Goal: Find specific page/section: Find specific page/section

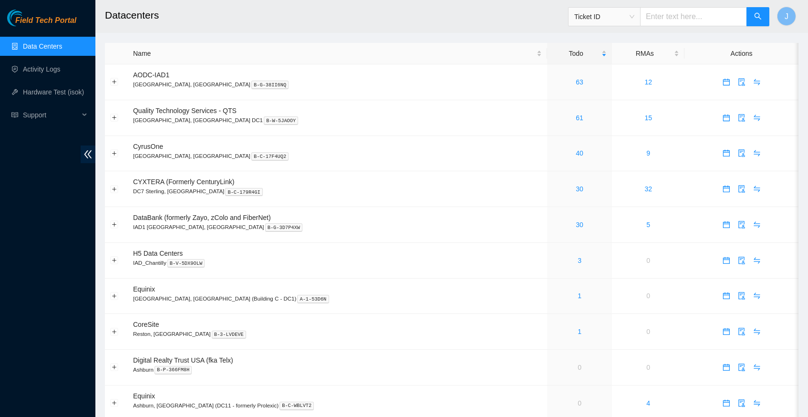
click at [664, 19] on input "text" at bounding box center [693, 16] width 107 height 19
paste input "B-W-12IEGH"
type input "B-W-12IEGH"
click at [758, 19] on icon "search" at bounding box center [758, 16] width 8 height 8
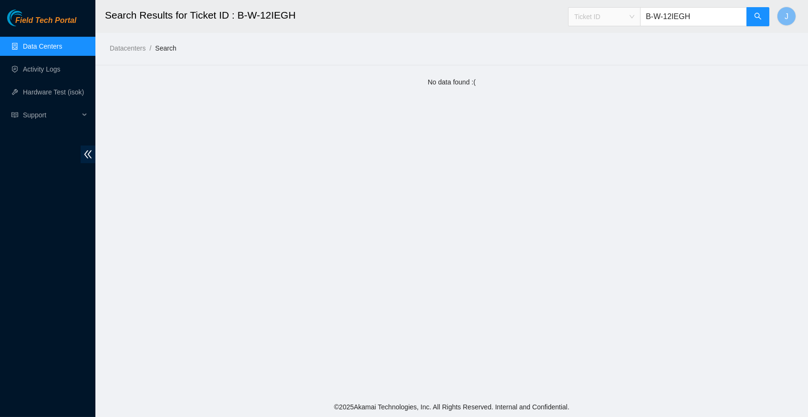
click at [631, 15] on span "Ticket ID" at bounding box center [605, 17] width 60 height 14
click at [698, 15] on input "B-W-12IEGH" at bounding box center [693, 16] width 107 height 19
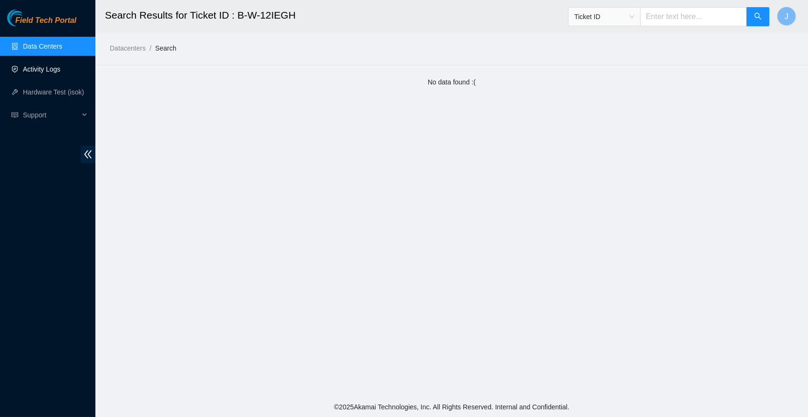
click at [61, 69] on link "Activity Logs" at bounding box center [42, 69] width 38 height 8
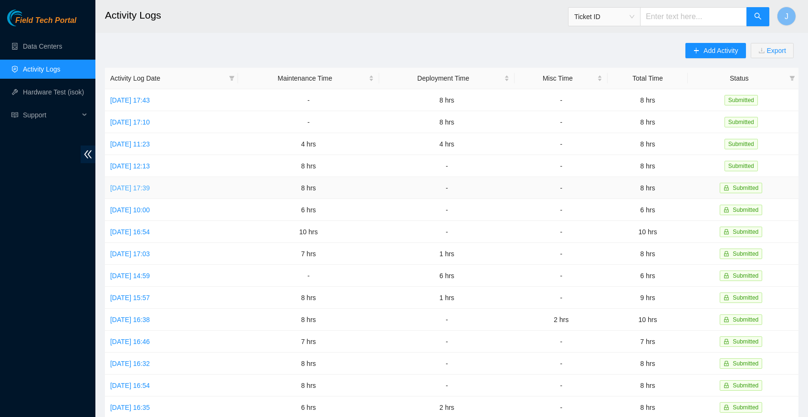
click at [150, 187] on link "Thu, 11 Sep 2025 17:39" at bounding box center [130, 188] width 40 height 8
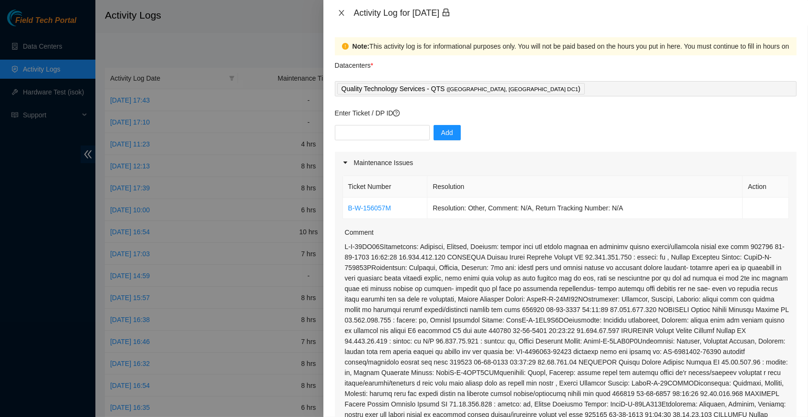
click at [341, 15] on icon "close" at bounding box center [342, 13] width 8 height 8
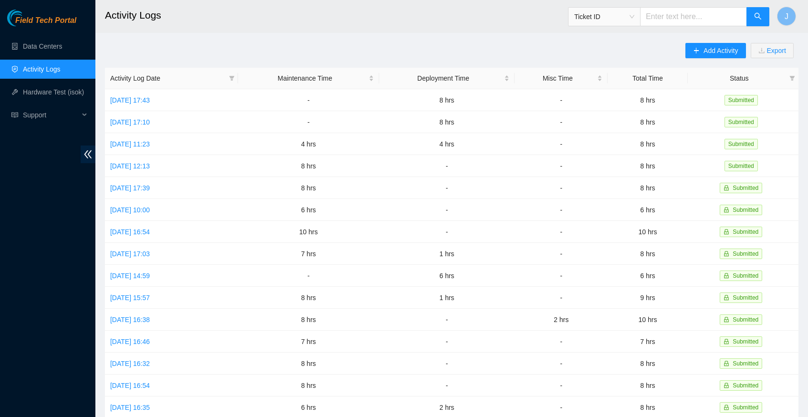
click at [664, 18] on input "text" at bounding box center [693, 16] width 107 height 19
click at [667, 20] on input "text" at bounding box center [693, 16] width 107 height 19
paste input "B-W-12IEGH"
type input "B-W-12IEGH"
click at [758, 18] on icon "search" at bounding box center [758, 16] width 7 height 7
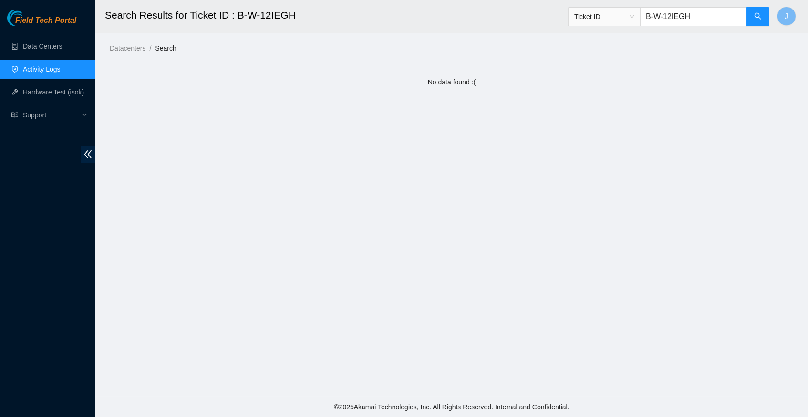
click at [712, 15] on input "B-W-12IEGH" at bounding box center [693, 16] width 107 height 19
click at [632, 17] on span "Ticket ID" at bounding box center [605, 17] width 60 height 14
click at [552, 20] on h2 "Search Results for Ticket ID : B-W-12IEGH" at bounding box center [381, 15] width 553 height 31
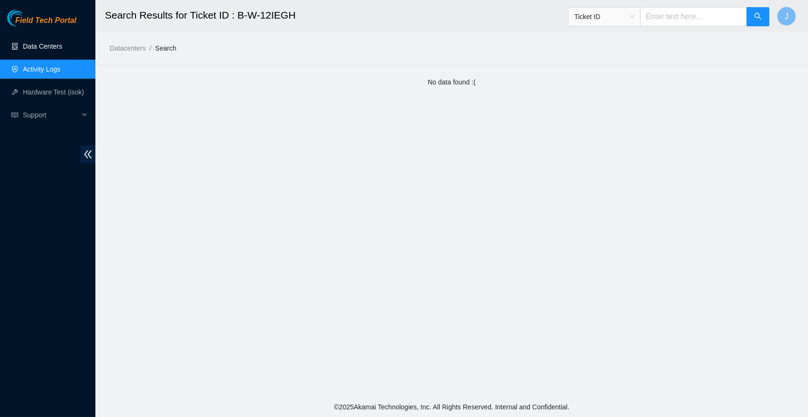
click at [47, 46] on link "Data Centers" at bounding box center [42, 46] width 39 height 8
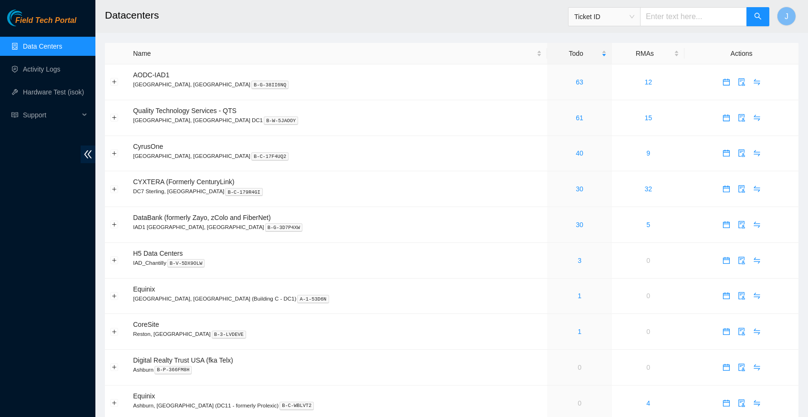
click at [634, 16] on span "Ticket ID" at bounding box center [605, 17] width 60 height 14
click at [664, 16] on input "text" at bounding box center [693, 16] width 107 height 19
paste input "B-W-12IEGH"
type input "B-W-12IEGH"
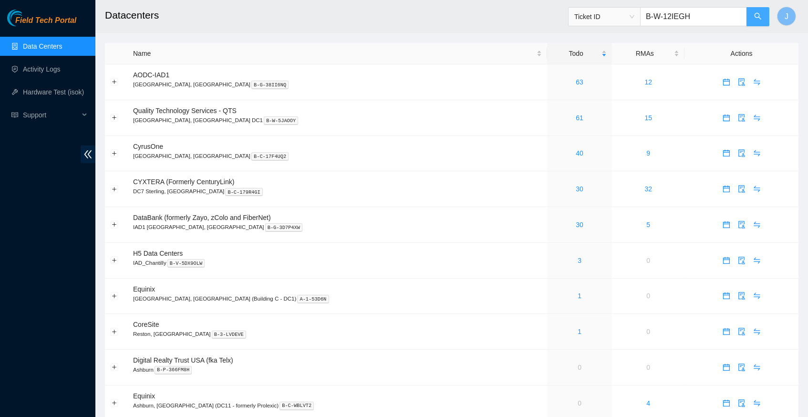
click at [755, 16] on icon "search" at bounding box center [758, 16] width 7 height 7
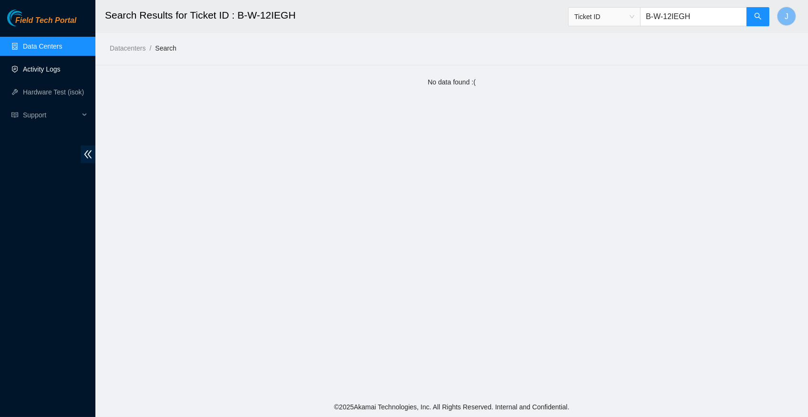
click at [56, 73] on link "Activity Logs" at bounding box center [42, 69] width 38 height 8
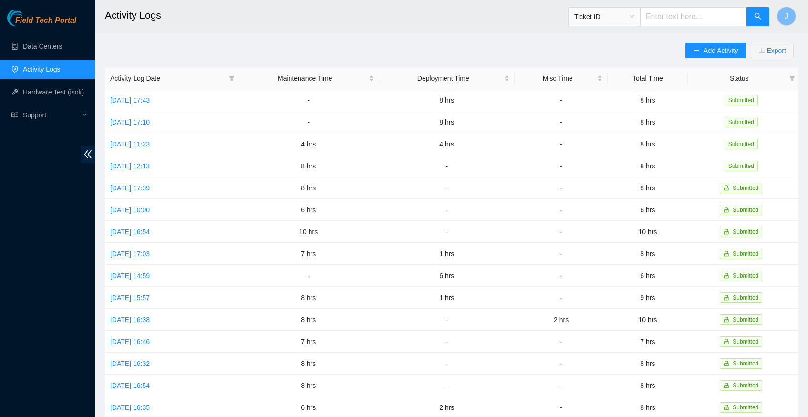
click at [686, 21] on input "text" at bounding box center [693, 16] width 107 height 19
paste input "B-W-12IEGH"
type input "B-W-12IEGH"
click at [758, 18] on icon "search" at bounding box center [758, 16] width 8 height 8
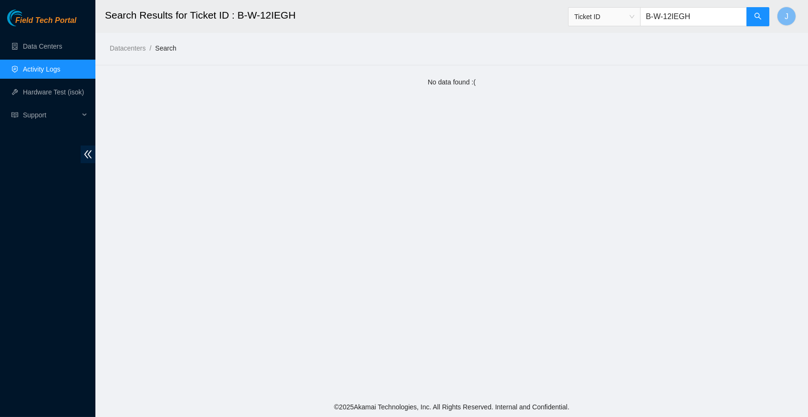
click at [632, 16] on span "Ticket ID" at bounding box center [605, 17] width 60 height 14
click at [621, 81] on div "IP Address" at bounding box center [604, 80] width 61 height 10
click at [711, 24] on input "B-W-12IEGH" at bounding box center [693, 16] width 107 height 19
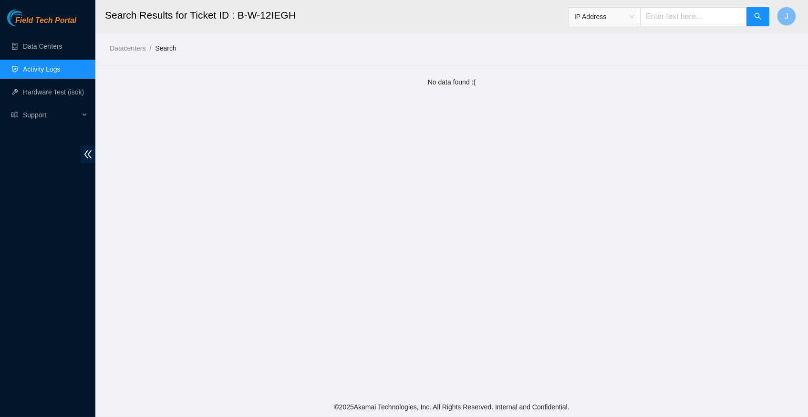
click at [657, 17] on input "text" at bounding box center [693, 16] width 107 height 19
paste input "B-W-12IEZGH"
click at [755, 13] on icon "search" at bounding box center [758, 16] width 8 height 8
click at [631, 15] on span "IP Address" at bounding box center [605, 17] width 60 height 14
type input "B-W-12IEZGH"
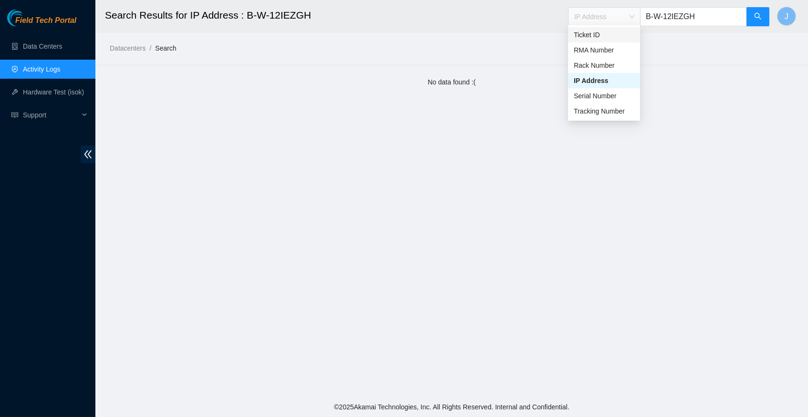
click at [629, 36] on div "Ticket ID" at bounding box center [604, 35] width 61 height 10
click at [755, 20] on icon "search" at bounding box center [758, 16] width 8 height 8
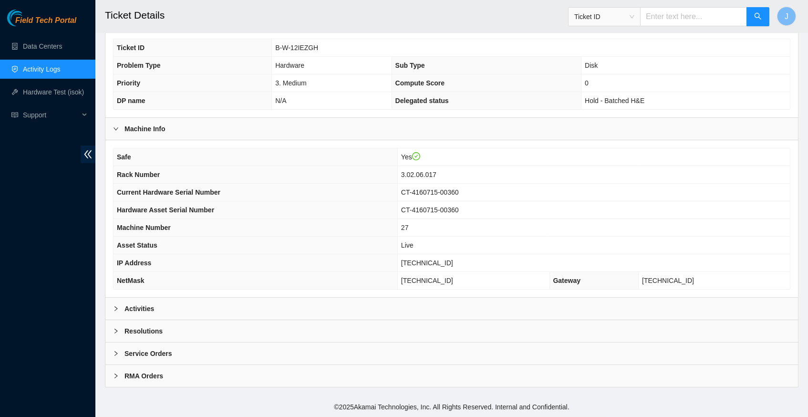
scroll to position [211, 0]
click at [116, 309] on icon "right" at bounding box center [116, 309] width 6 height 6
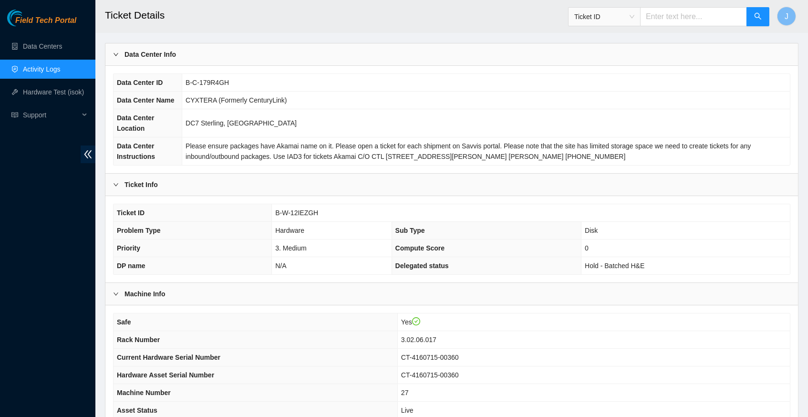
scroll to position [32, 0]
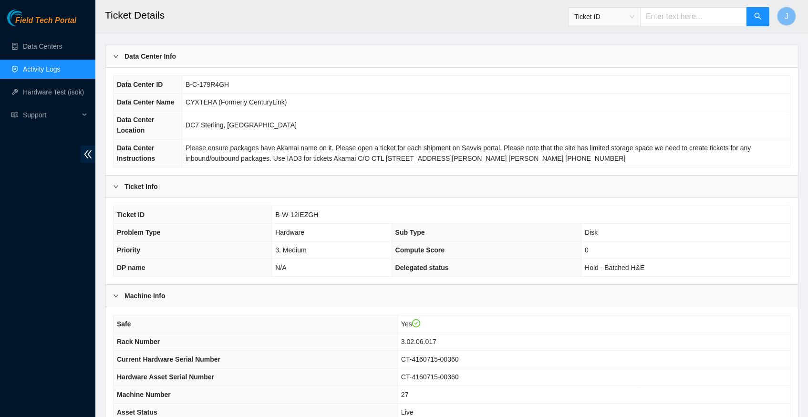
click at [323, 350] on th "Rack Number" at bounding box center [256, 342] width 284 height 18
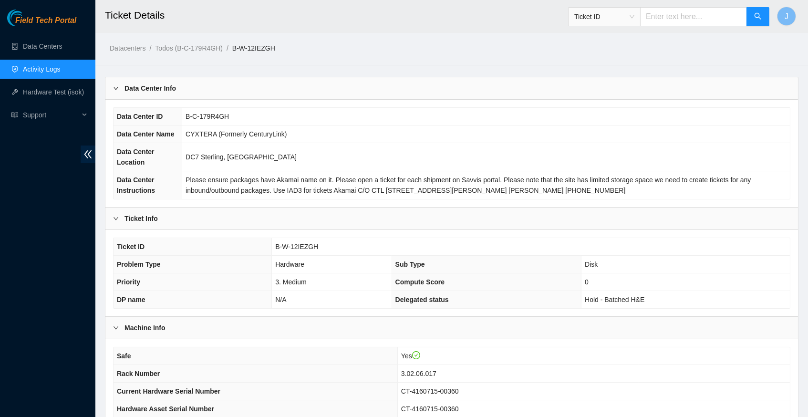
scroll to position [0, 0]
drag, startPoint x: 275, startPoint y: 263, endPoint x: 319, endPoint y: 265, distance: 43.9
click at [318, 251] on span "B-W-12IEZGH" at bounding box center [296, 247] width 43 height 8
copy span "B-W-12IEZGH"
click at [53, 67] on link "Activity Logs" at bounding box center [42, 69] width 38 height 8
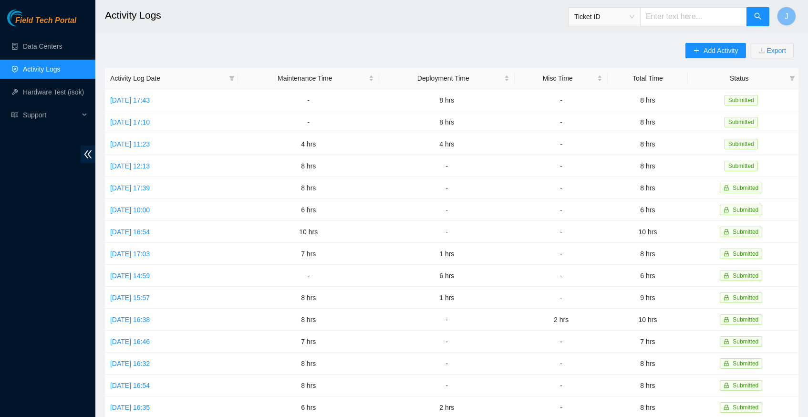
click at [694, 20] on input "text" at bounding box center [693, 16] width 107 height 19
paste input "B-W-12IEZGH"
type input "B-W-12IEZGH"
click at [756, 20] on icon "search" at bounding box center [758, 16] width 8 height 8
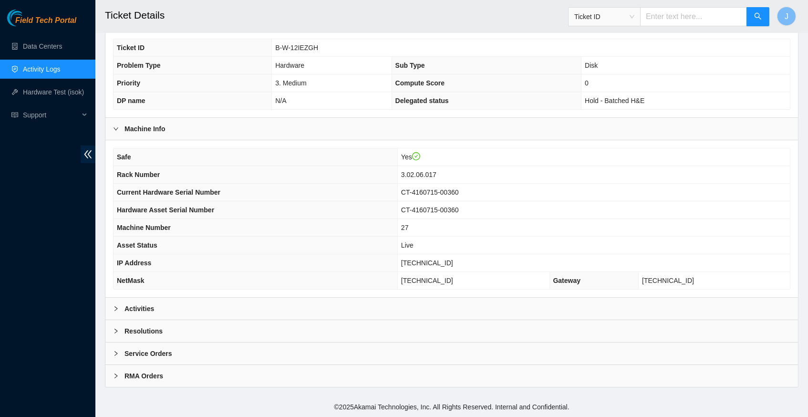
scroll to position [211, 0]
click at [119, 310] on div at bounding box center [118, 309] width 11 height 10
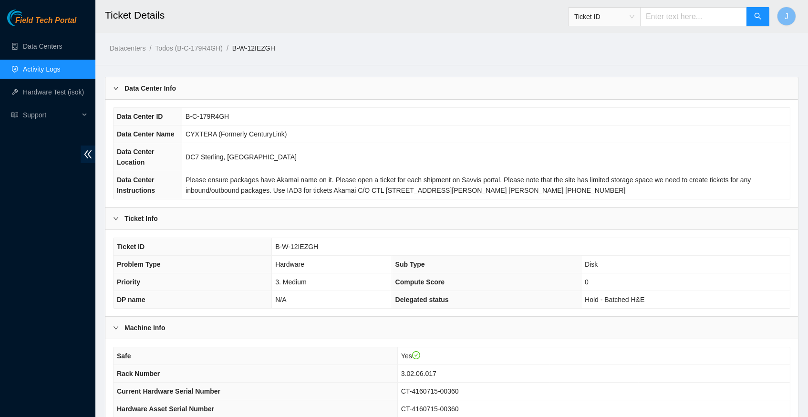
scroll to position [0, 0]
click at [672, 18] on input "text" at bounding box center [693, 16] width 107 height 19
drag, startPoint x: 319, startPoint y: 265, endPoint x: 274, endPoint y: 267, distance: 44.9
click at [275, 251] on span "B-W-12IEZGH" at bounding box center [296, 247] width 43 height 8
copy span "B-W-12IEZGH"
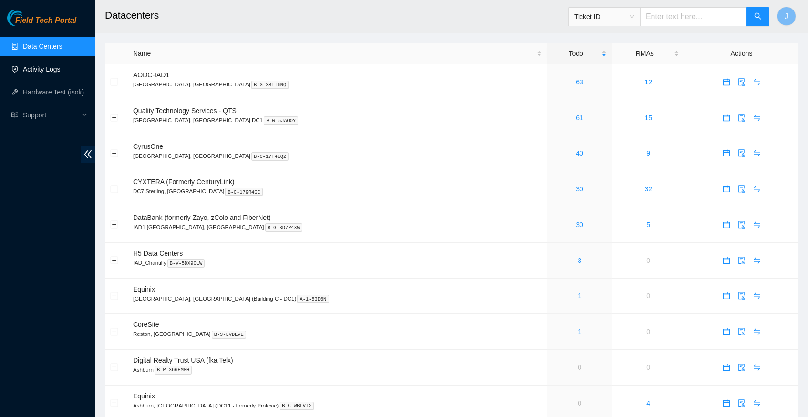
click at [52, 72] on link "Activity Logs" at bounding box center [42, 69] width 38 height 8
